Goal: Information Seeking & Learning: Get advice/opinions

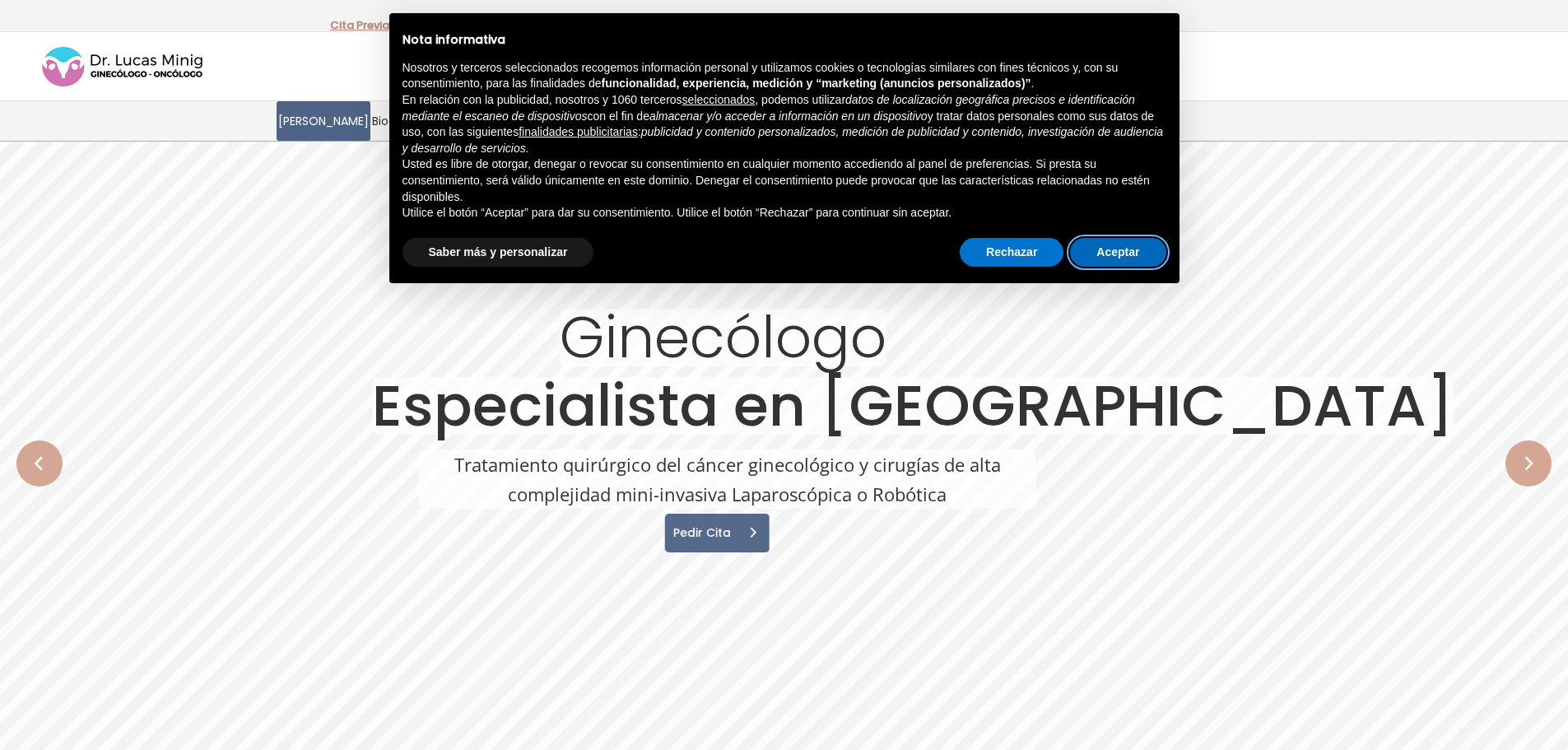
click at [1124, 246] on button "Aceptar" at bounding box center [1117, 252] width 96 height 30
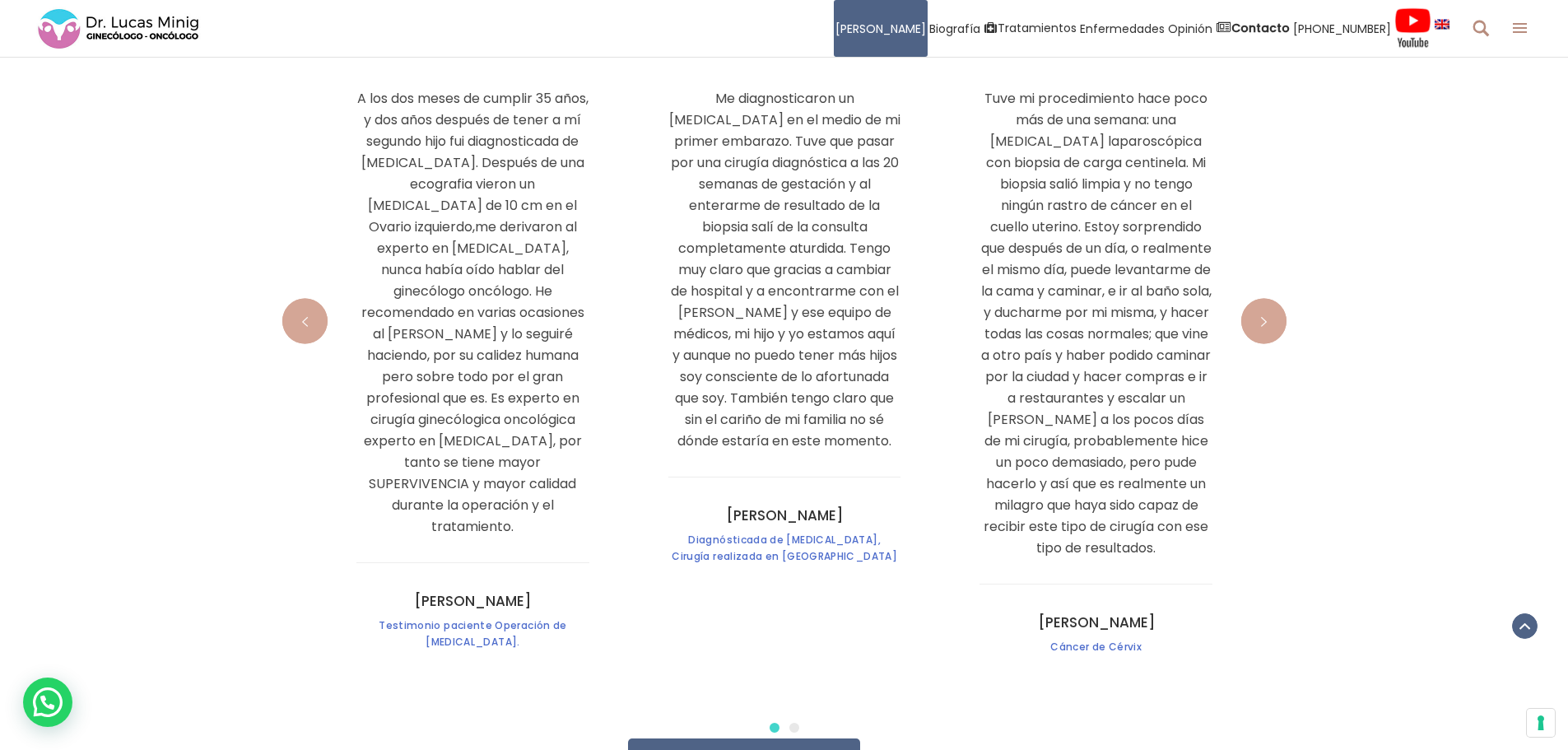
scroll to position [5600, 0]
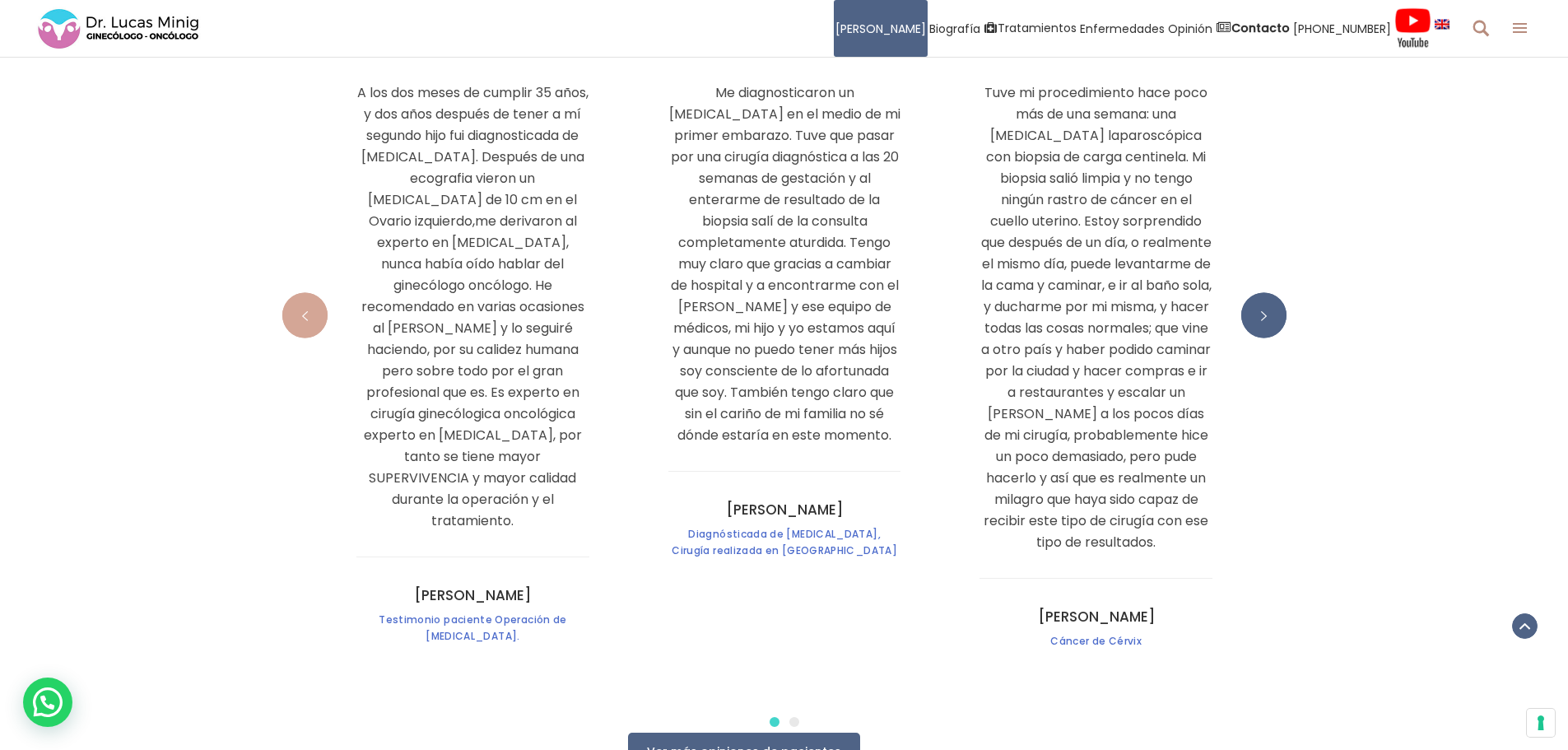
click at [1252, 293] on span at bounding box center [1264, 315] width 45 height 45
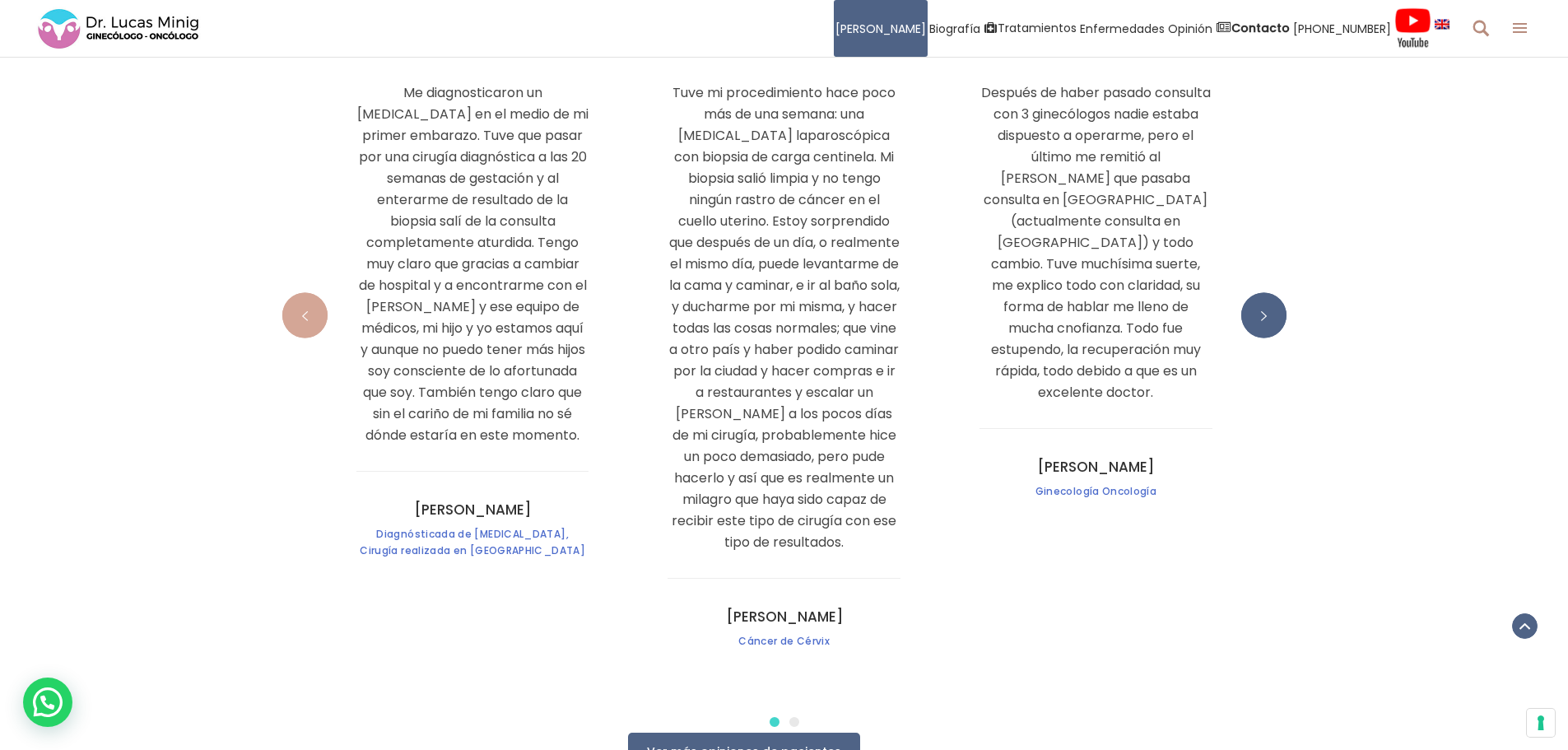
click at [1252, 293] on span at bounding box center [1264, 315] width 45 height 45
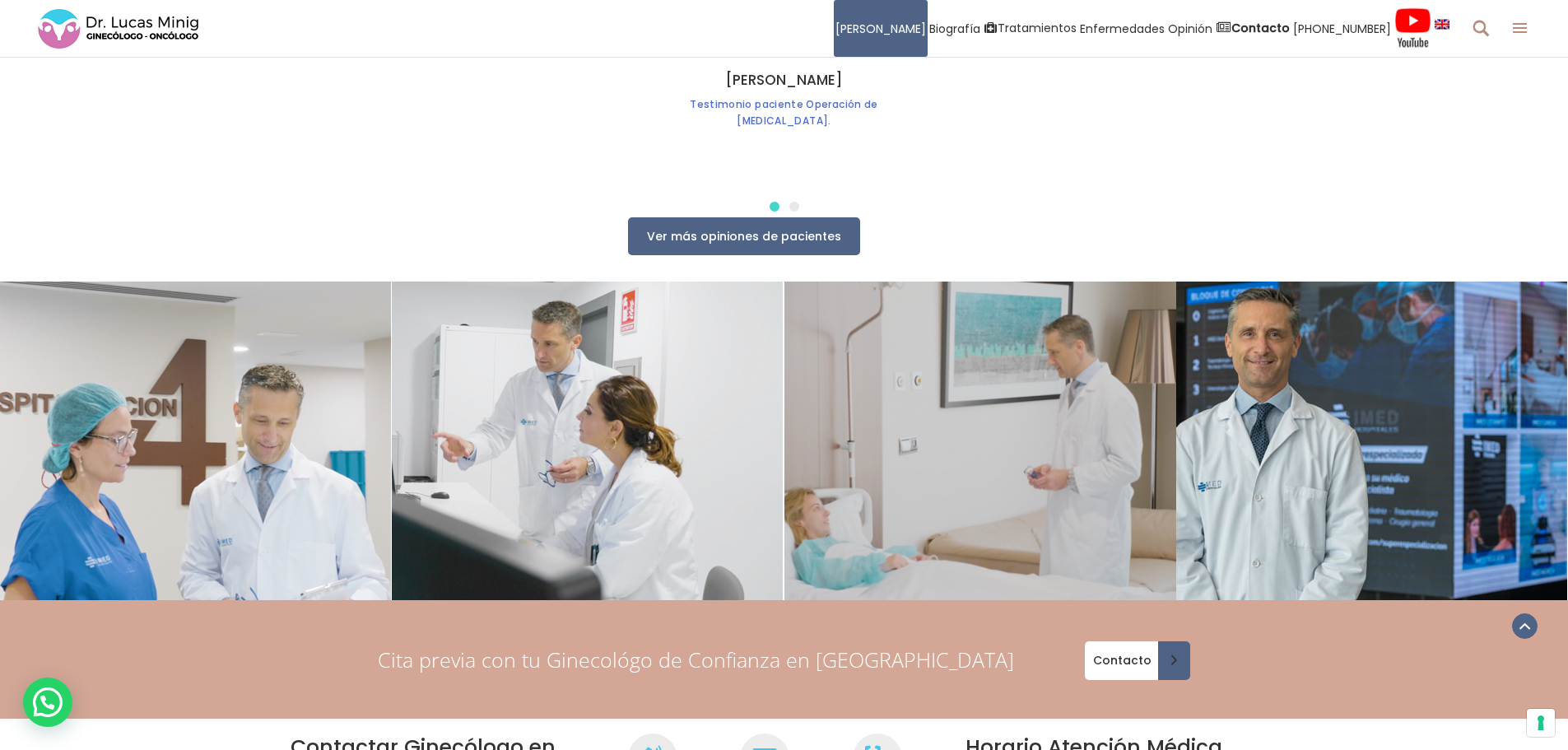
scroll to position [6094, 0]
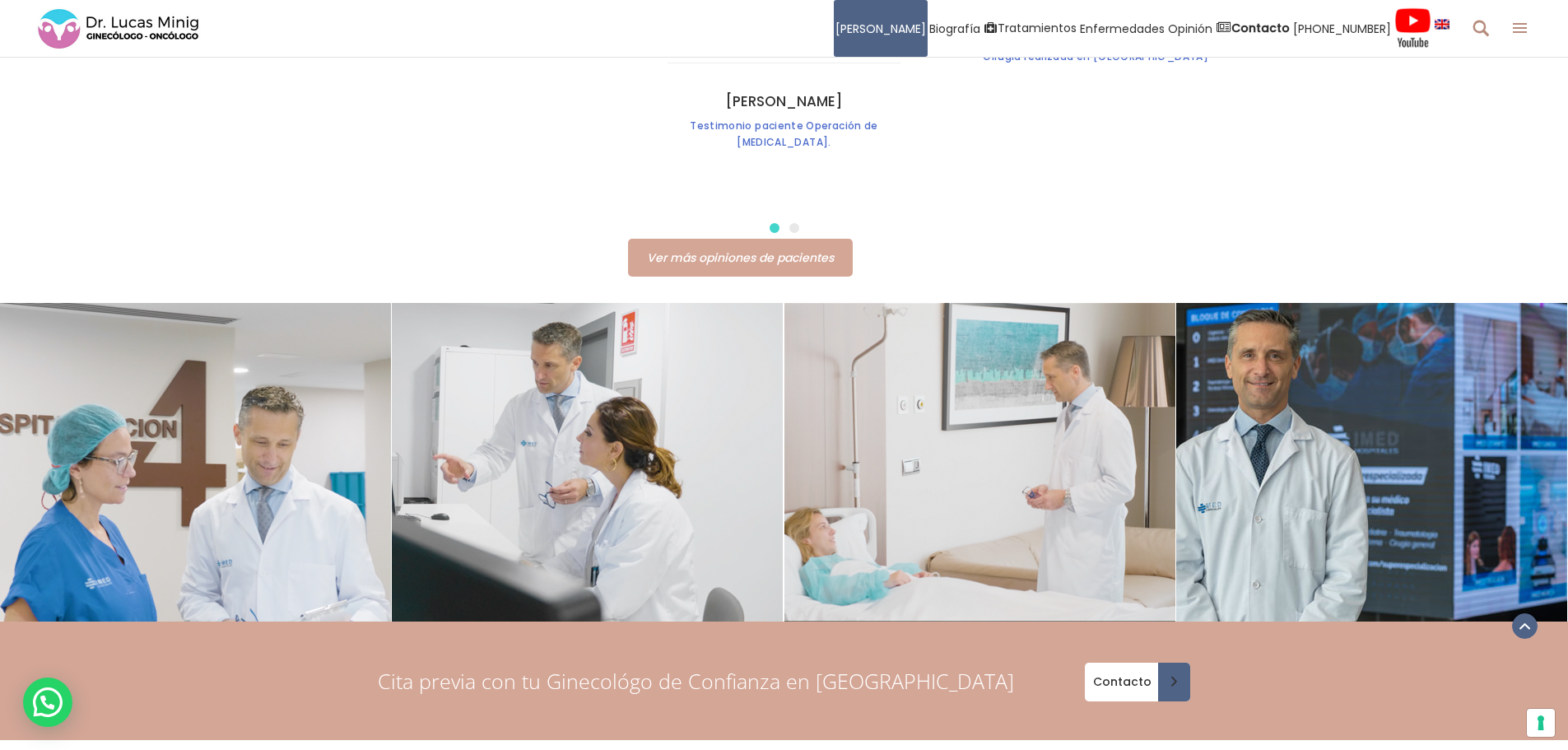
click at [833, 239] on link "Ver más opiniones de pacientes" at bounding box center [741, 257] width 225 height 37
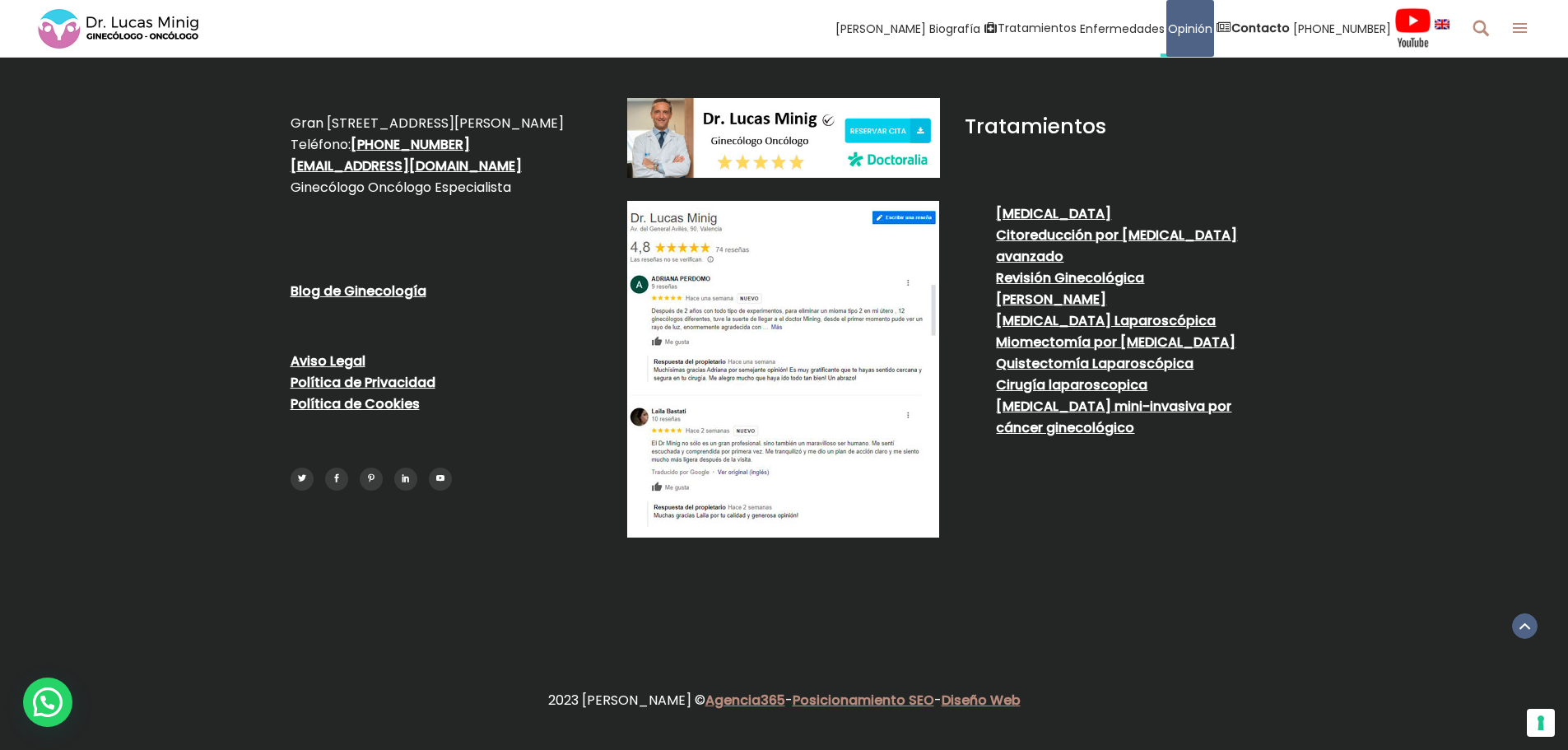
scroll to position [5351, 0]
